Goal: Transaction & Acquisition: Purchase product/service

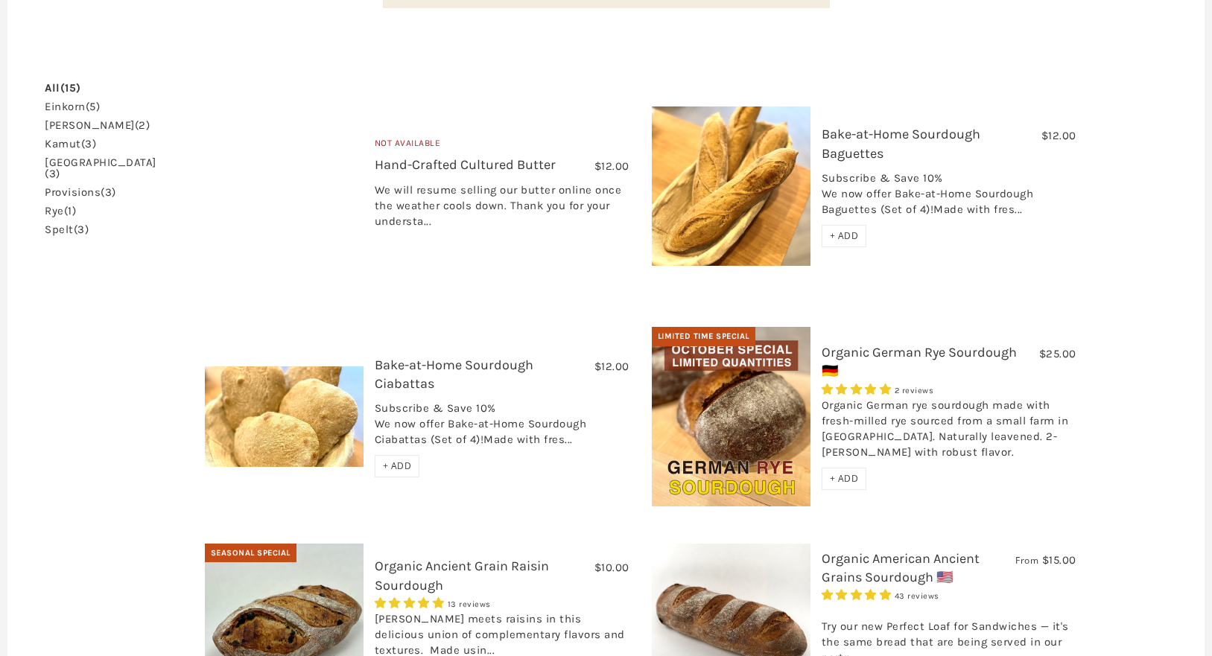
scroll to position [404, 0]
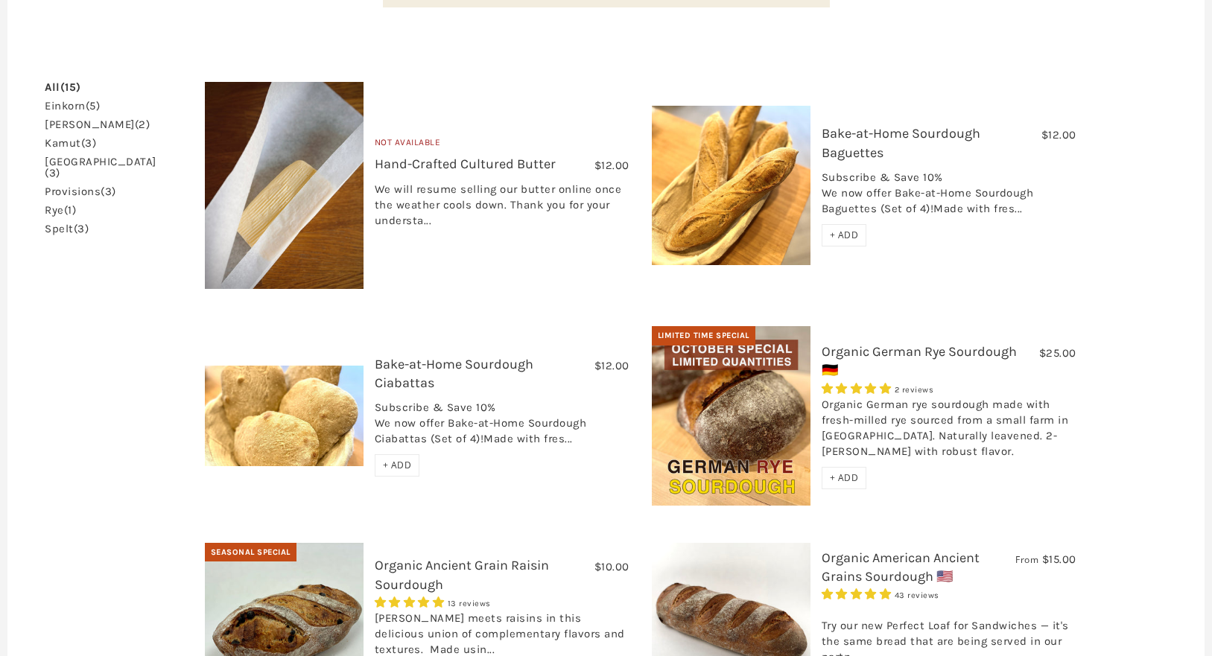
click at [757, 209] on img at bounding box center [731, 185] width 159 height 159
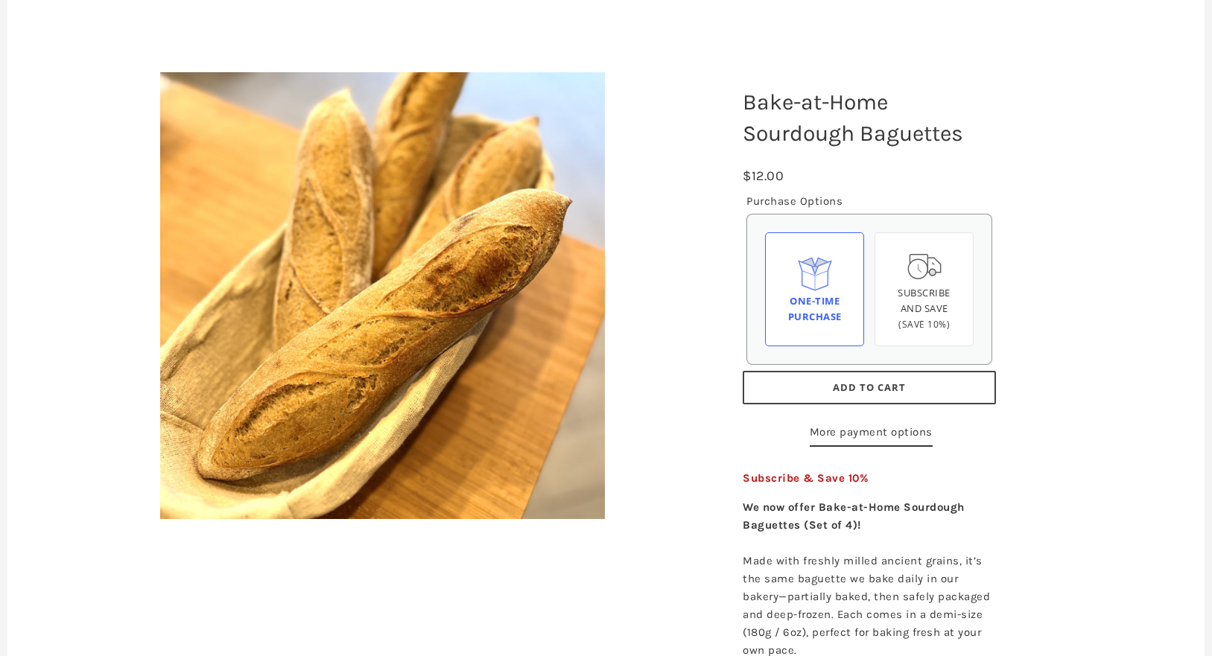
scroll to position [145, 0]
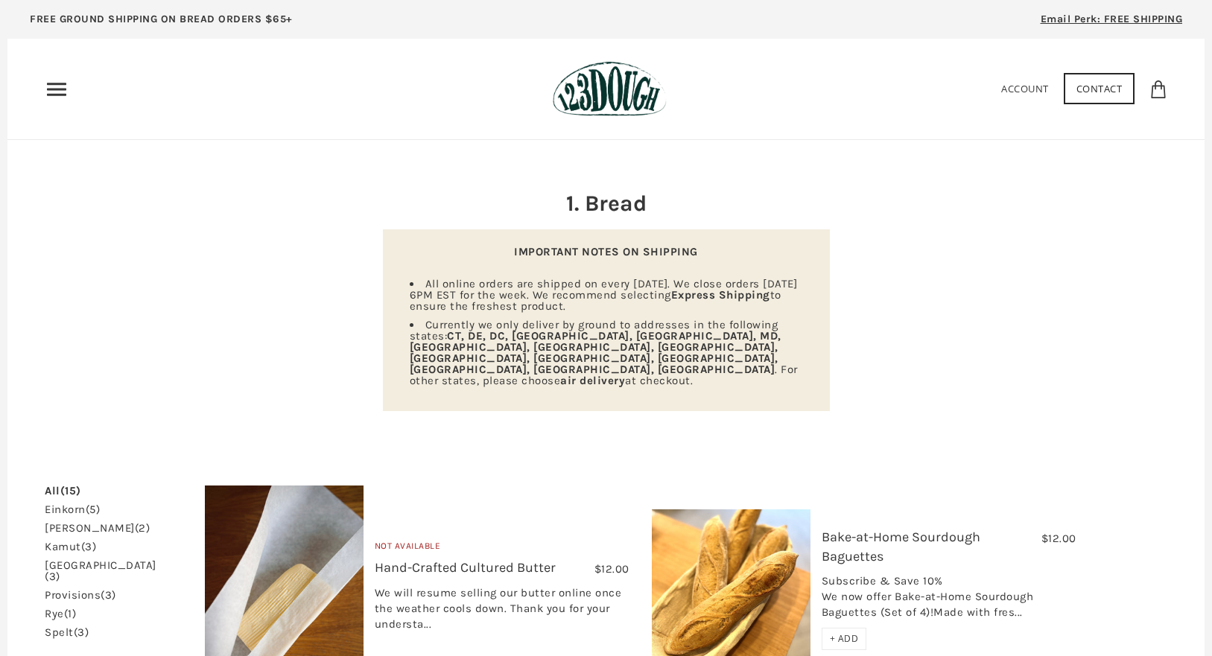
click at [67, 98] on icon "Primary" at bounding box center [57, 89] width 24 height 24
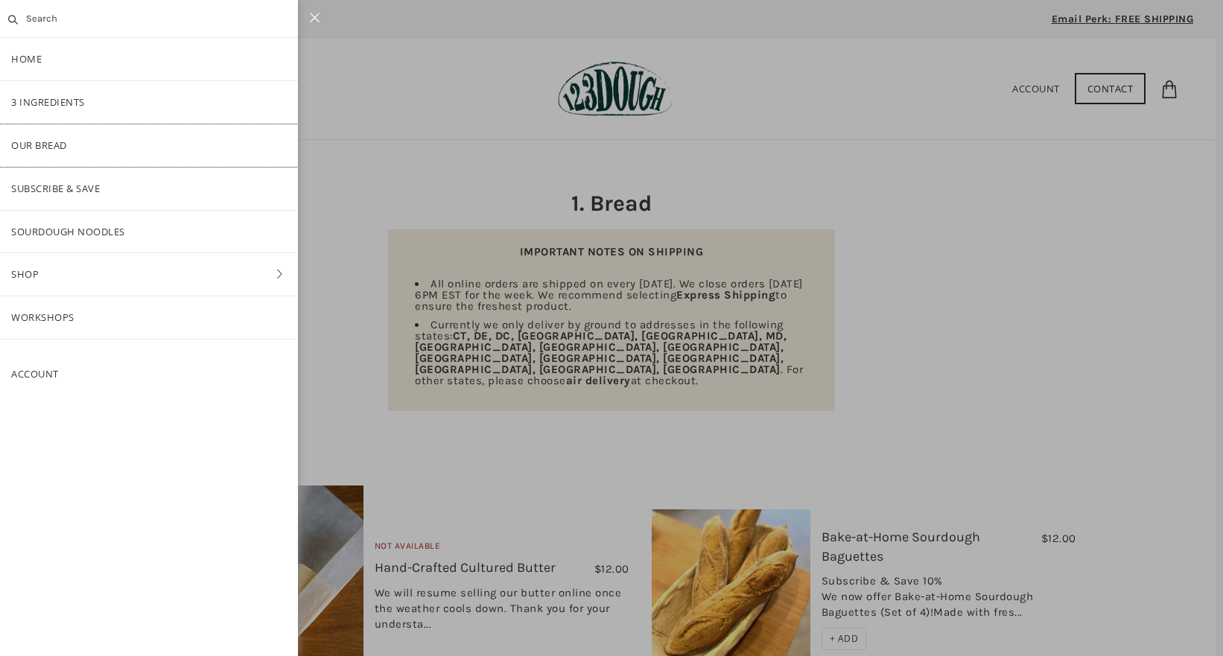
click at [94, 143] on link "Our Bread" at bounding box center [149, 145] width 298 height 42
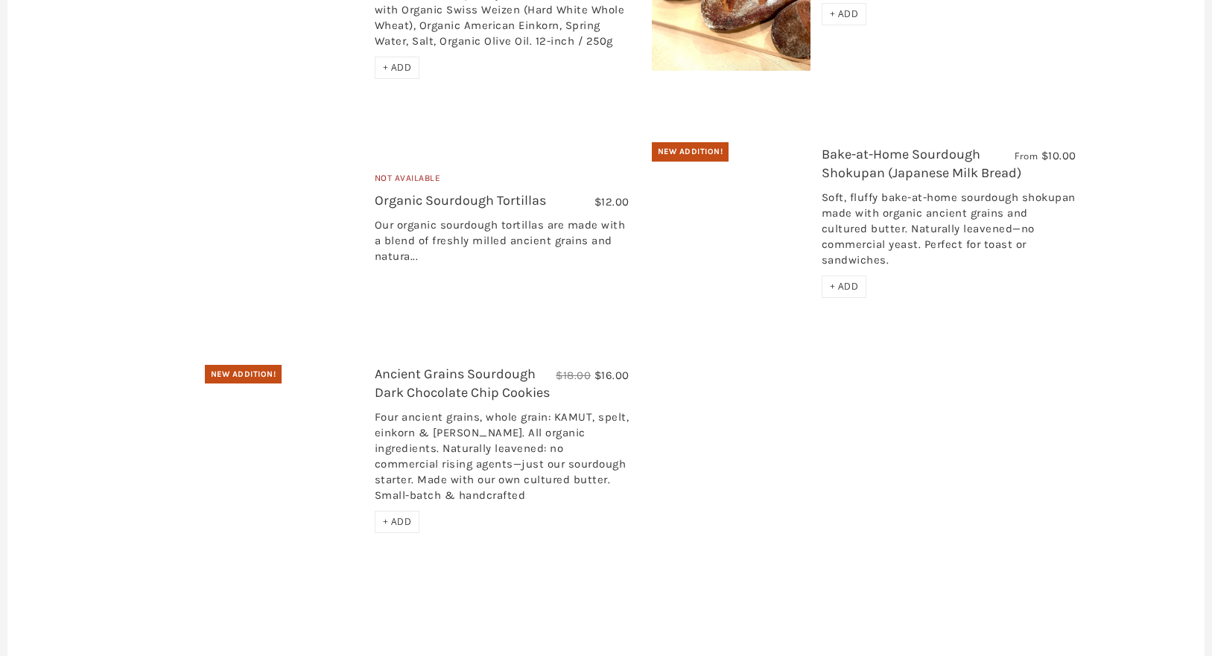
scroll to position [1636, 0]
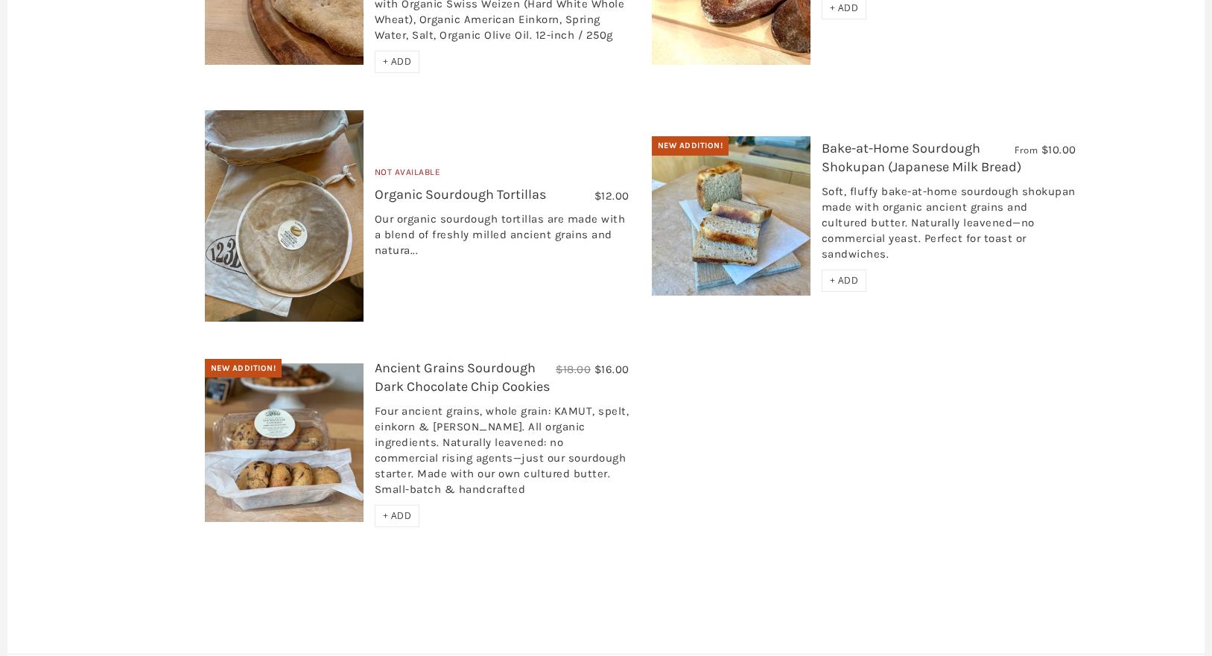
click at [691, 216] on img at bounding box center [731, 215] width 159 height 159
